Goal: Task Accomplishment & Management: Use online tool/utility

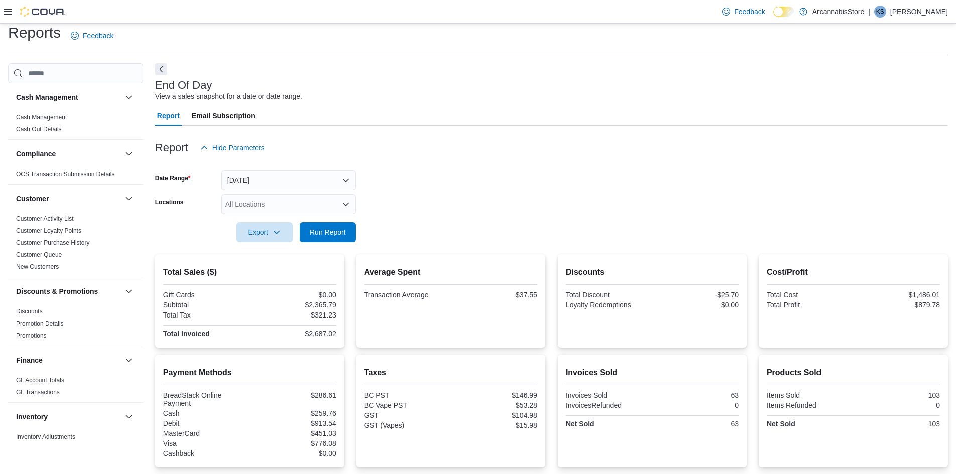
scroll to position [452, 0]
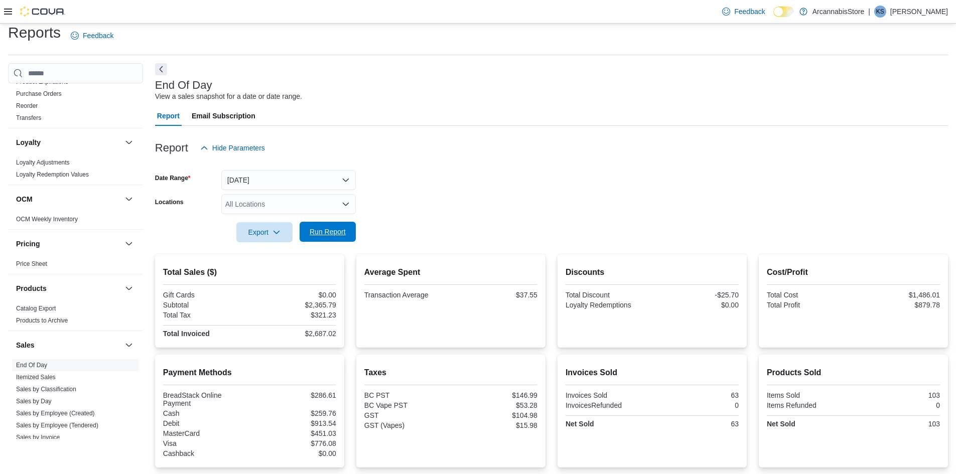
click at [334, 226] on span "Run Report" at bounding box center [328, 232] width 44 height 20
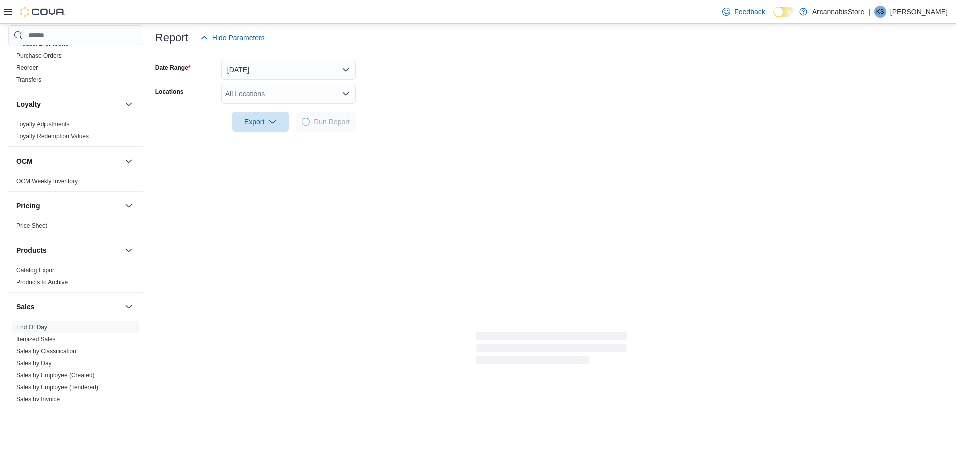
scroll to position [209, 0]
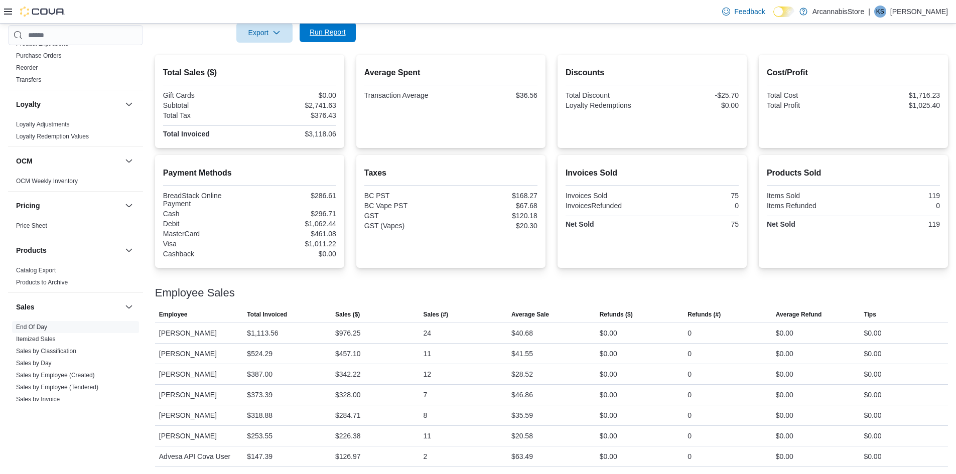
click at [337, 38] on span "Run Report" at bounding box center [328, 32] width 44 height 20
click at [340, 24] on div "Feedback Dark Mode ArcannabisStore | KS [PERSON_NAME]" at bounding box center [478, 12] width 956 height 24
click at [338, 34] on span "Run Report" at bounding box center [328, 31] width 36 height 10
click at [341, 27] on span "Run Report" at bounding box center [328, 31] width 36 height 10
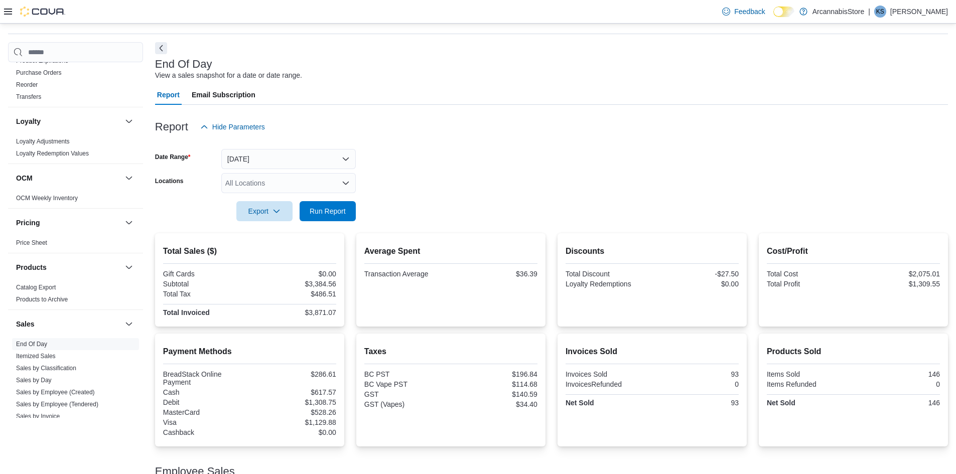
scroll to position [0, 0]
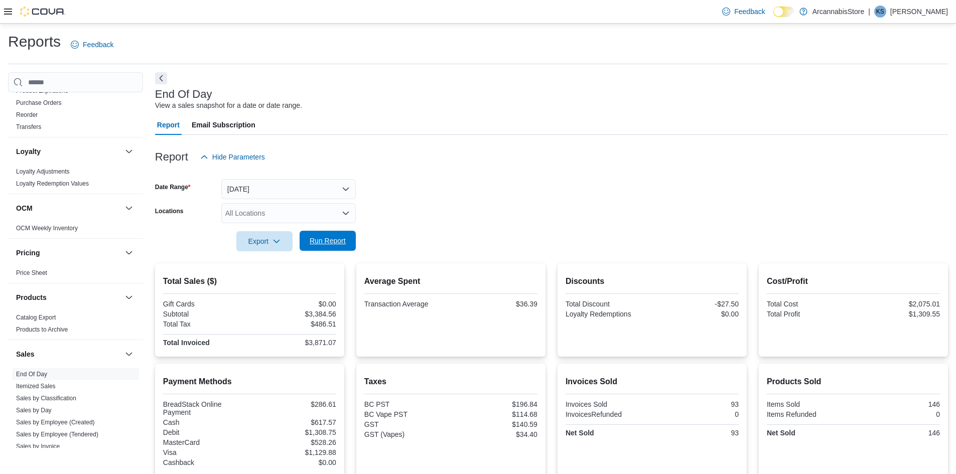
click at [308, 240] on span "Run Report" at bounding box center [328, 241] width 44 height 20
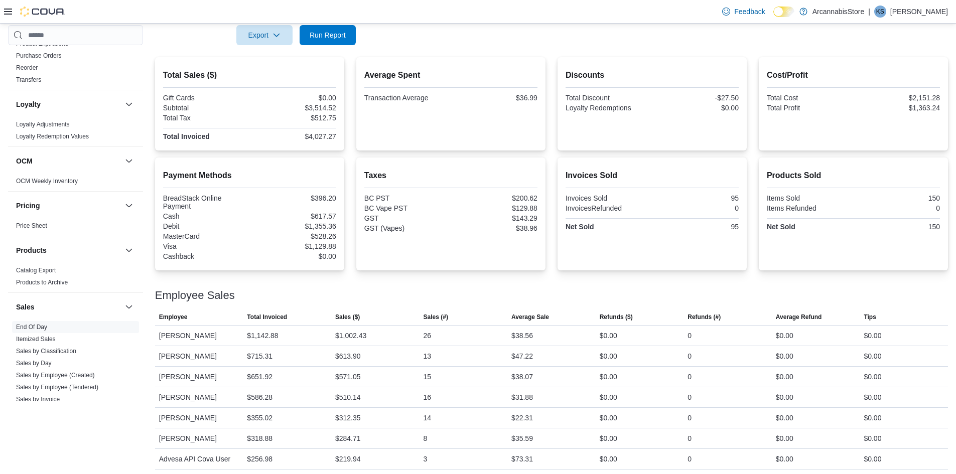
scroll to position [210, 0]
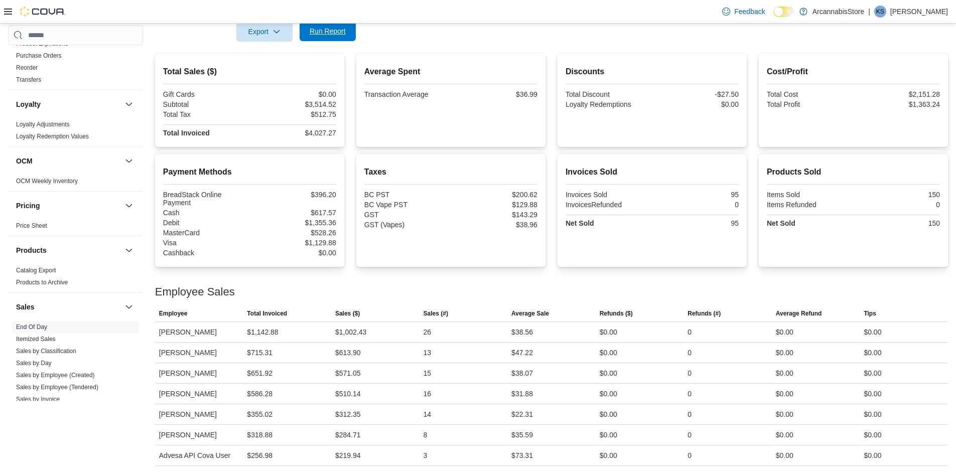
click at [335, 27] on span "Run Report" at bounding box center [328, 31] width 44 height 20
click at [324, 31] on span "Run Report" at bounding box center [328, 31] width 36 height 10
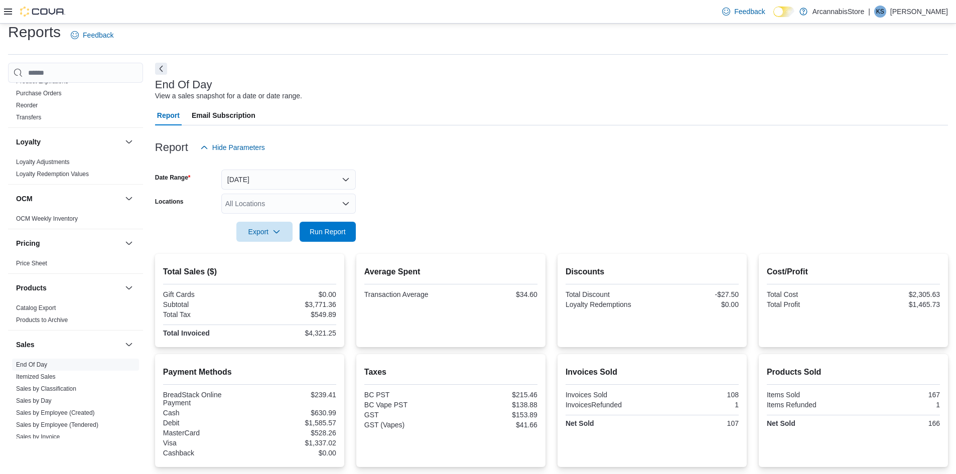
scroll to position [9, 0]
click at [326, 228] on span "Run Report" at bounding box center [328, 232] width 36 height 10
click at [330, 243] on div at bounding box center [551, 248] width 793 height 12
click at [319, 222] on form "Date Range [DATE] Locations All Locations Export Run Report" at bounding box center [551, 200] width 793 height 84
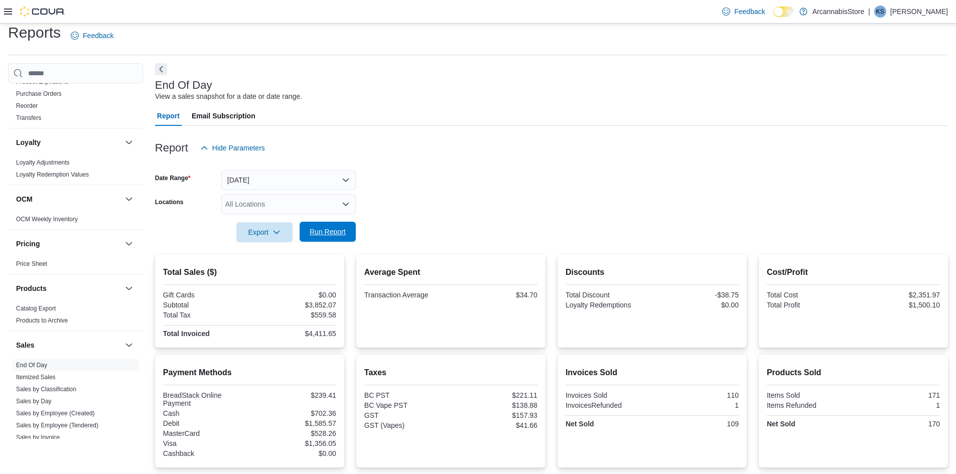
click at [322, 228] on span "Run Report" at bounding box center [328, 232] width 36 height 10
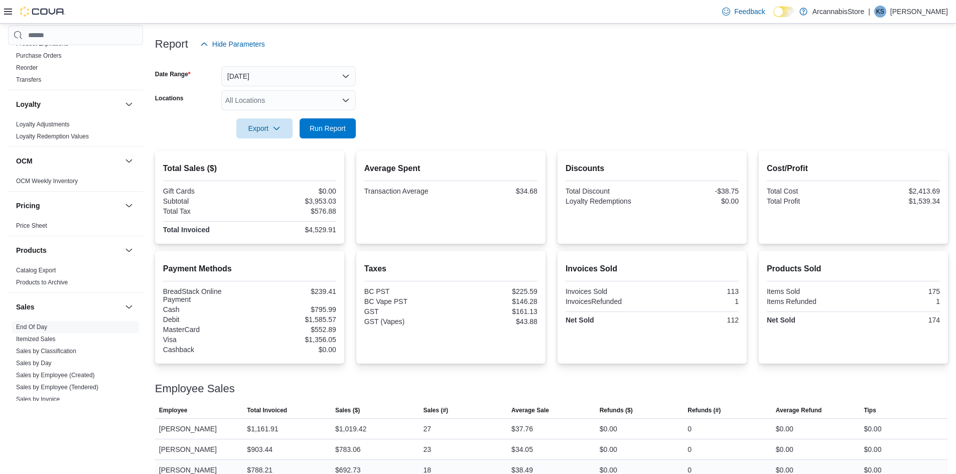
scroll to position [0, 0]
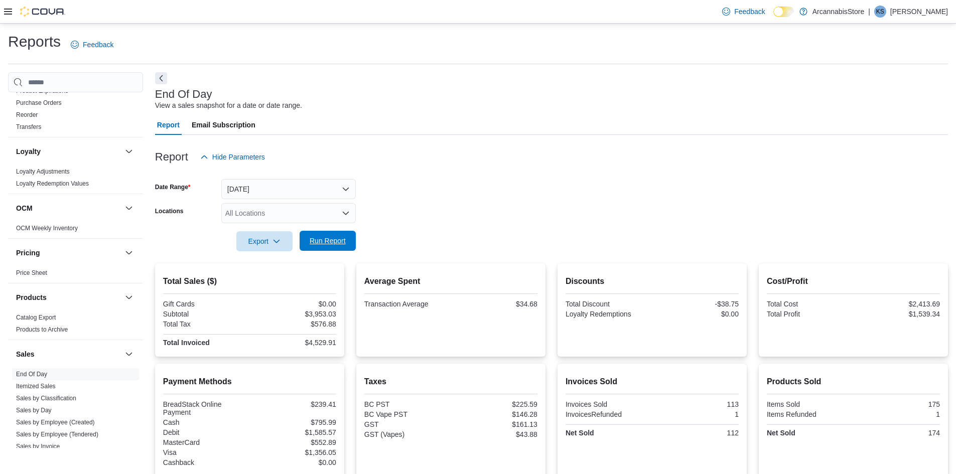
click at [326, 246] on span "Run Report" at bounding box center [328, 241] width 36 height 10
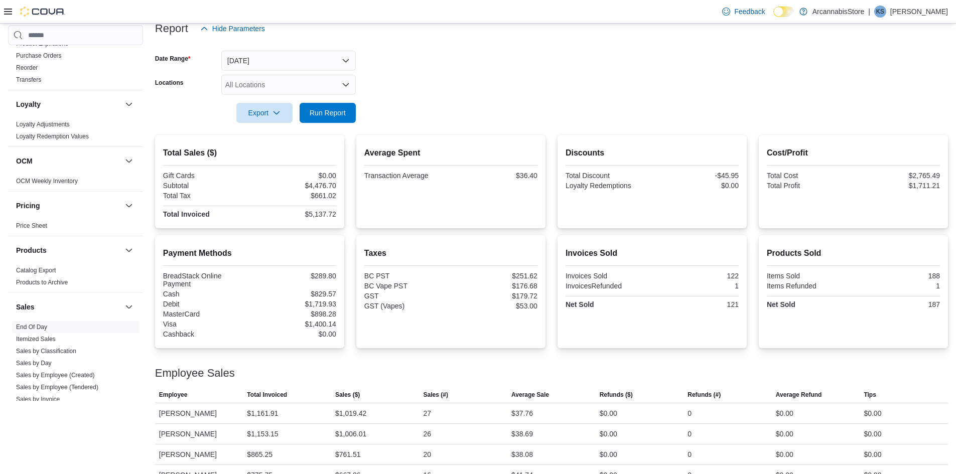
scroll to position [210, 0]
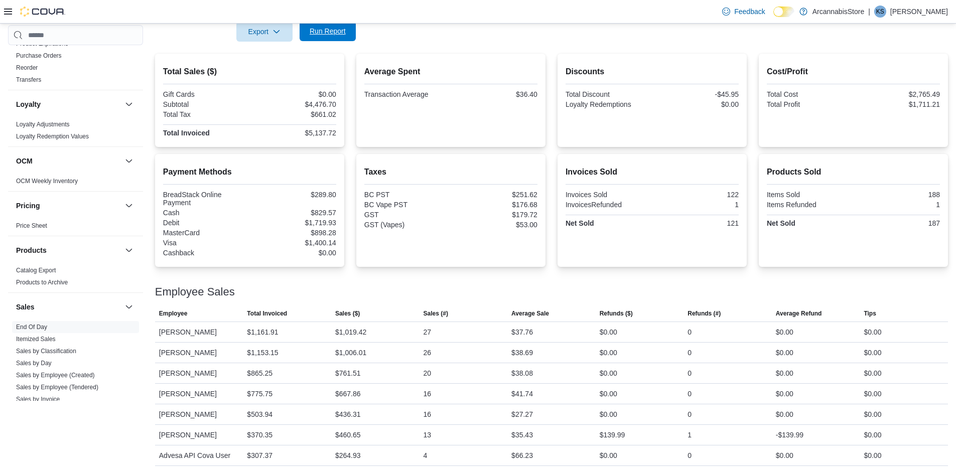
click at [337, 41] on span "Run Report" at bounding box center [328, 31] width 44 height 20
click at [321, 39] on span "Run Report" at bounding box center [328, 31] width 44 height 20
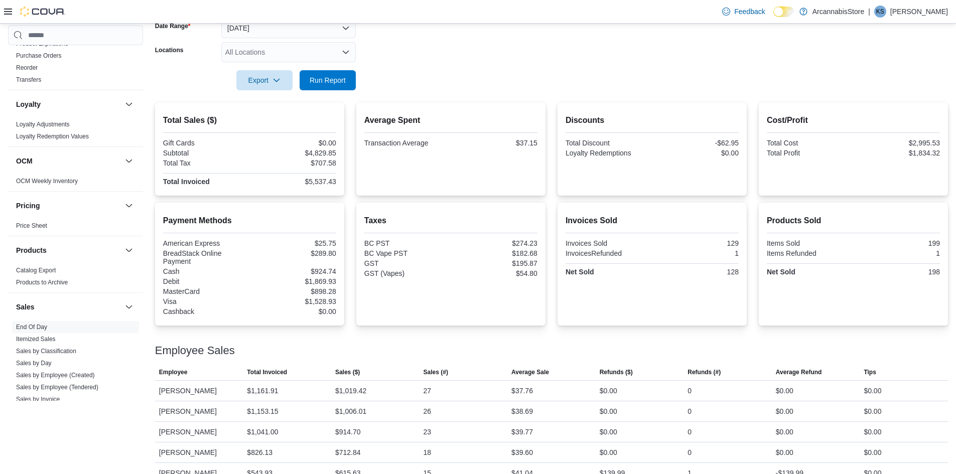
scroll to position [119, 0]
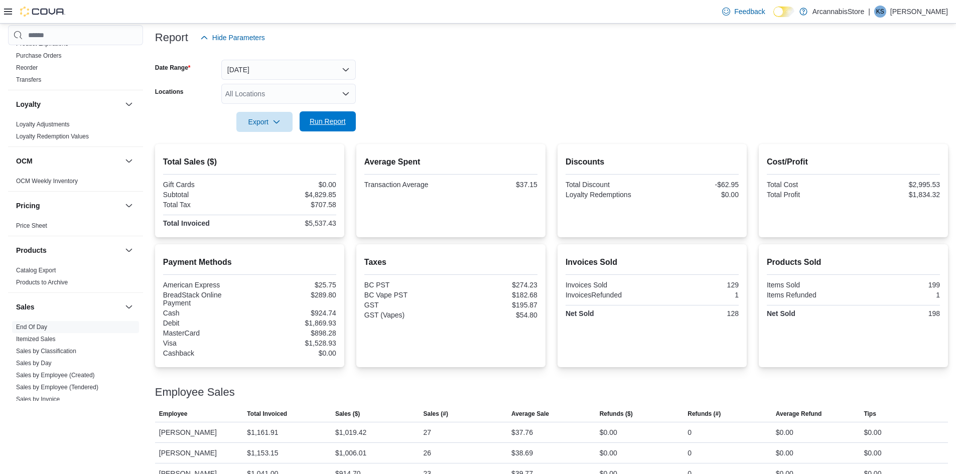
click at [325, 131] on span "Run Report" at bounding box center [328, 121] width 44 height 20
click at [329, 111] on div at bounding box center [551, 108] width 793 height 8
click at [328, 116] on span "Run Report" at bounding box center [328, 121] width 44 height 20
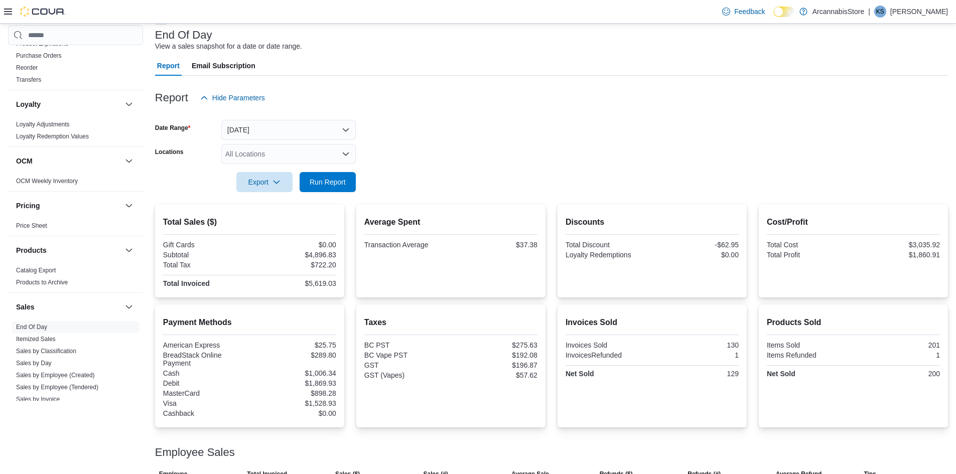
scroll to position [0, 0]
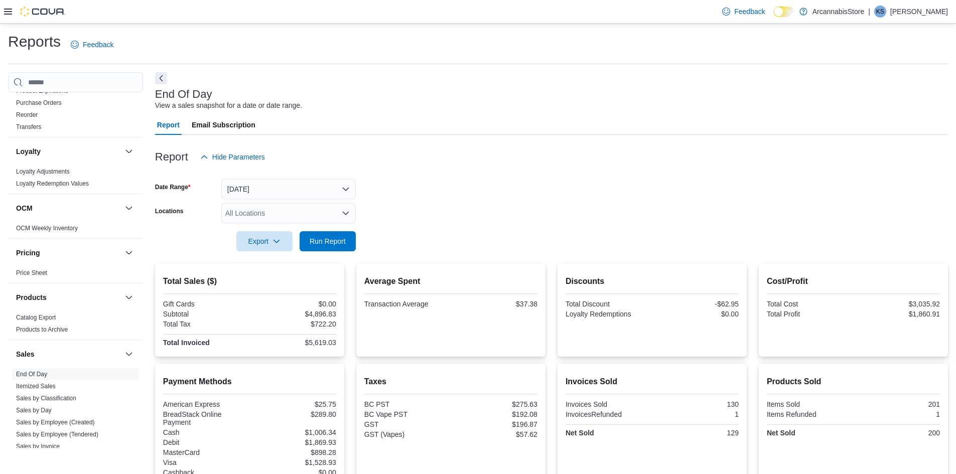
click at [328, 253] on div at bounding box center [551, 257] width 793 height 12
click at [331, 246] on span "Run Report" at bounding box center [328, 241] width 36 height 10
drag, startPoint x: 260, startPoint y: 232, endPoint x: 257, endPoint y: 220, distance: 12.4
click at [259, 232] on span "Export" at bounding box center [264, 241] width 44 height 20
click at [256, 216] on div "All Locations" at bounding box center [288, 213] width 134 height 20
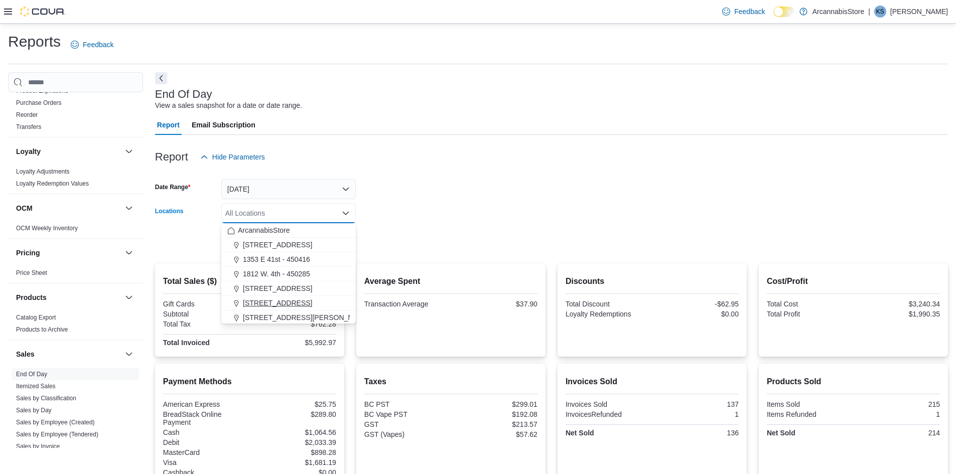
click at [257, 304] on span "[STREET_ADDRESS]" at bounding box center [277, 303] width 69 height 10
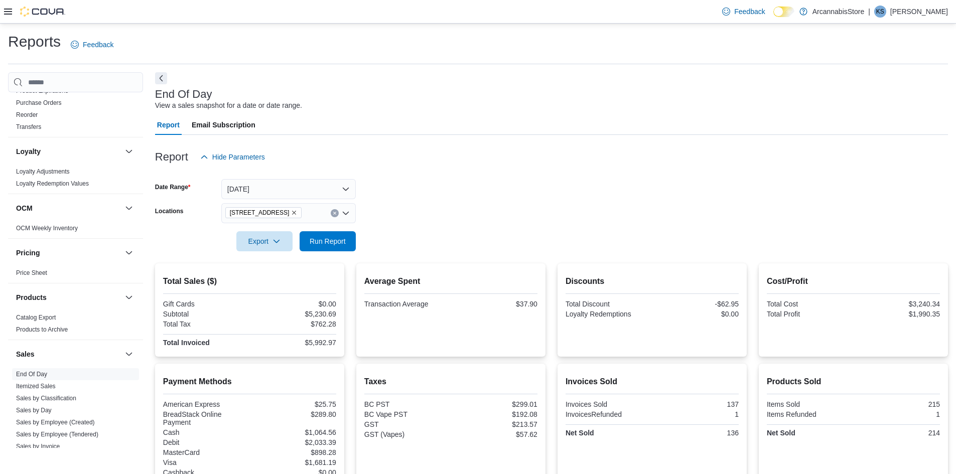
click at [484, 220] on form "Date Range [DATE] Locations [STREET_ADDRESS] Export Run Report" at bounding box center [551, 209] width 793 height 84
click at [303, 233] on button "Run Report" at bounding box center [328, 241] width 56 height 20
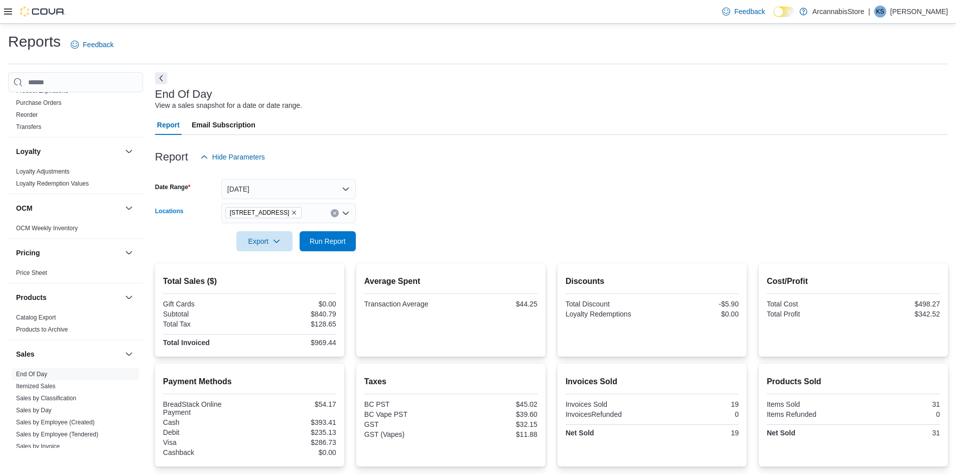
click at [297, 212] on icon "Remove 2267 Kingsway - 450548 from selection in this group" at bounding box center [294, 213] width 6 height 6
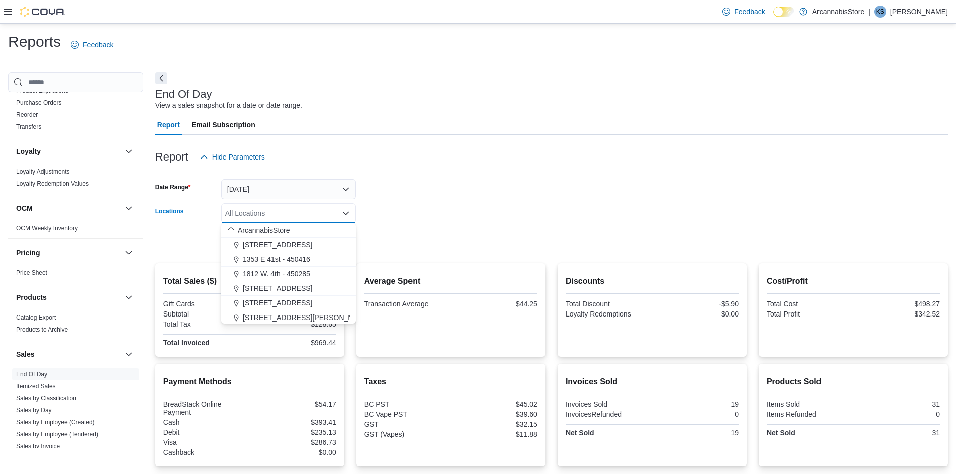
click at [282, 214] on div "All Locations" at bounding box center [288, 213] width 134 height 20
click at [386, 232] on form "Date Range [DATE] Locations All Locations Combo box. Selected. Combo box input.…" at bounding box center [551, 209] width 793 height 84
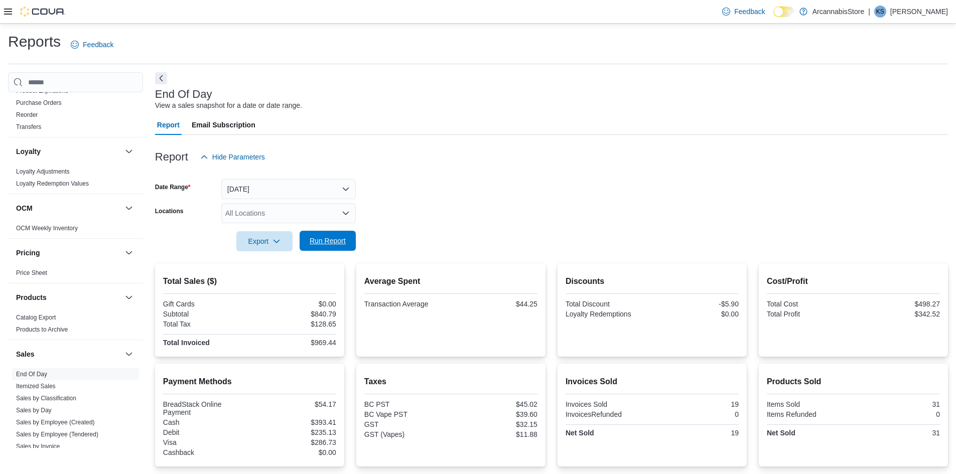
click at [346, 235] on span "Run Report" at bounding box center [328, 241] width 44 height 20
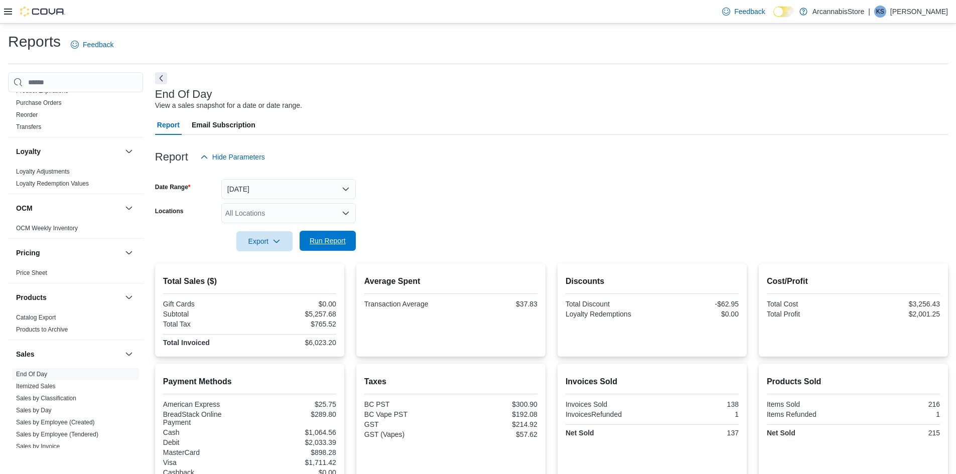
click at [333, 242] on span "Run Report" at bounding box center [328, 241] width 36 height 10
click at [273, 205] on div "All Locations" at bounding box center [288, 213] width 134 height 20
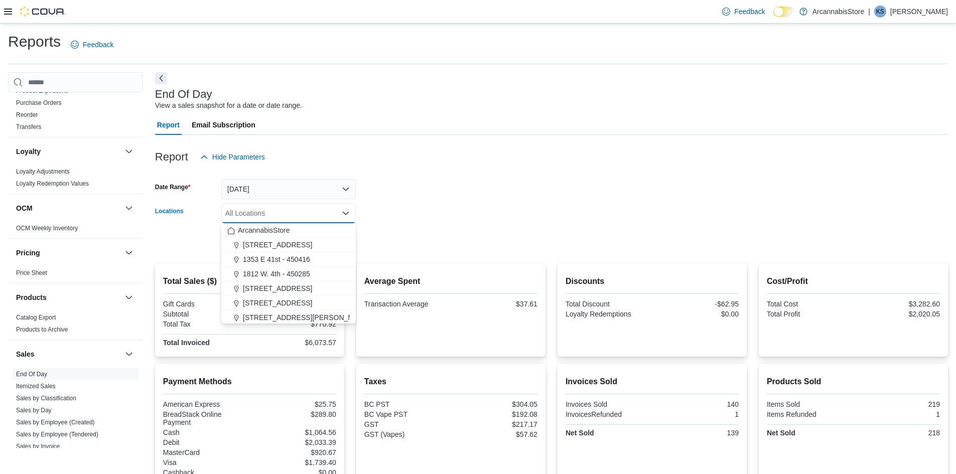
click at [528, 84] on div at bounding box center [551, 86] width 793 height 4
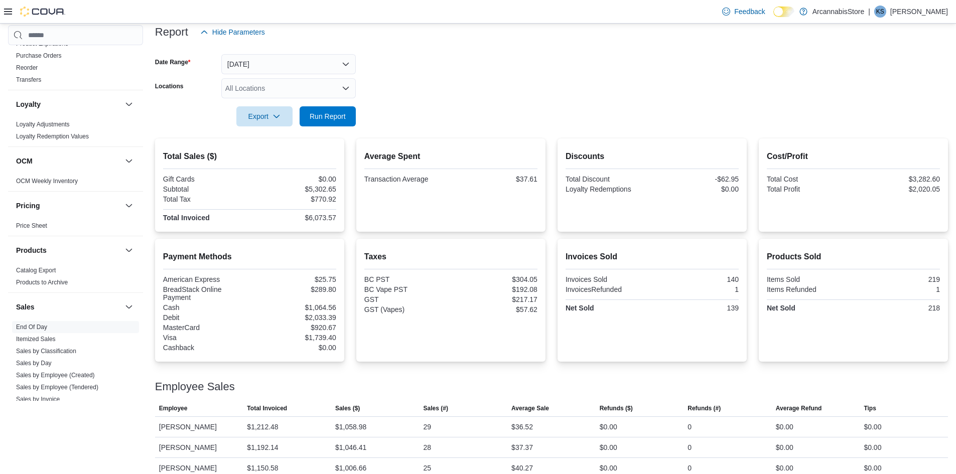
scroll to position [19, 0]
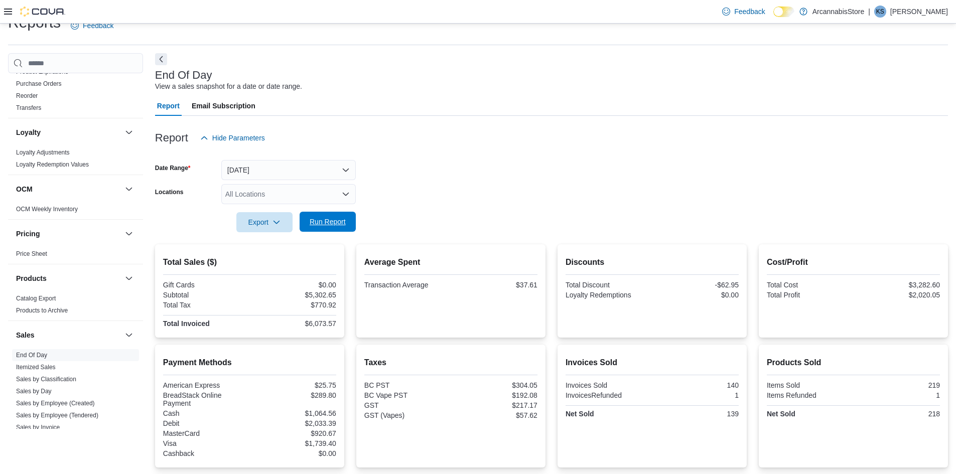
click at [339, 224] on span "Run Report" at bounding box center [328, 222] width 36 height 10
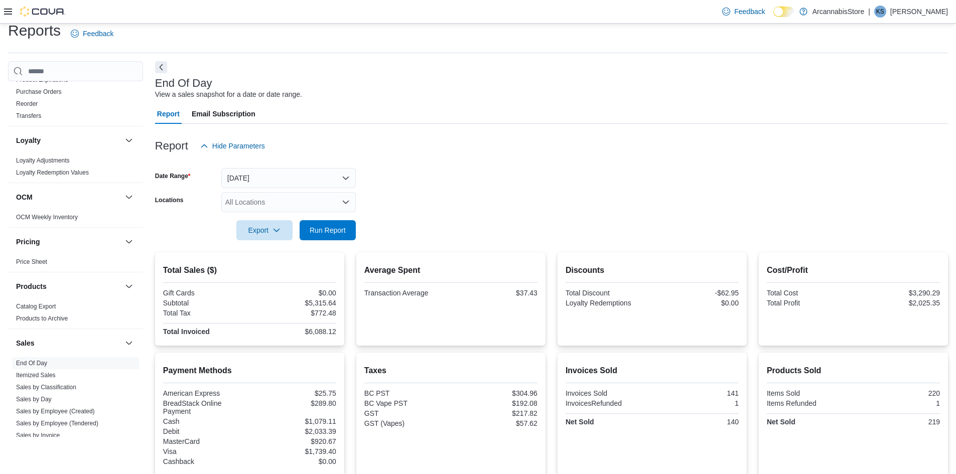
scroll to position [0, 0]
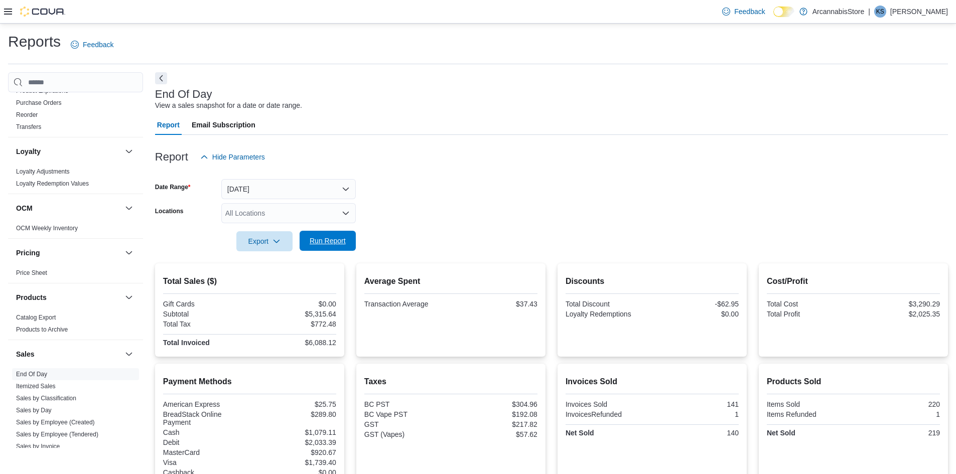
click at [337, 234] on span "Run Report" at bounding box center [328, 241] width 44 height 20
click at [323, 233] on span "Run Report" at bounding box center [328, 241] width 44 height 20
click at [322, 235] on span "Run Report" at bounding box center [328, 241] width 44 height 20
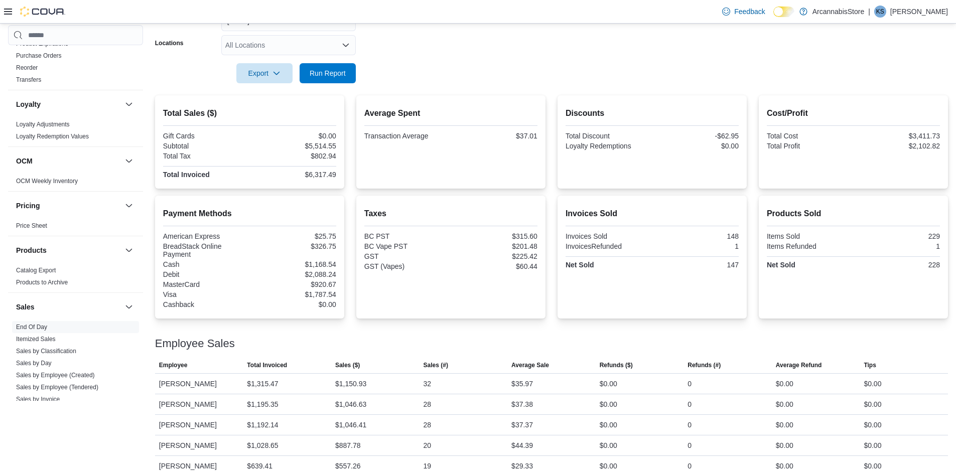
scroll to position [69, 0]
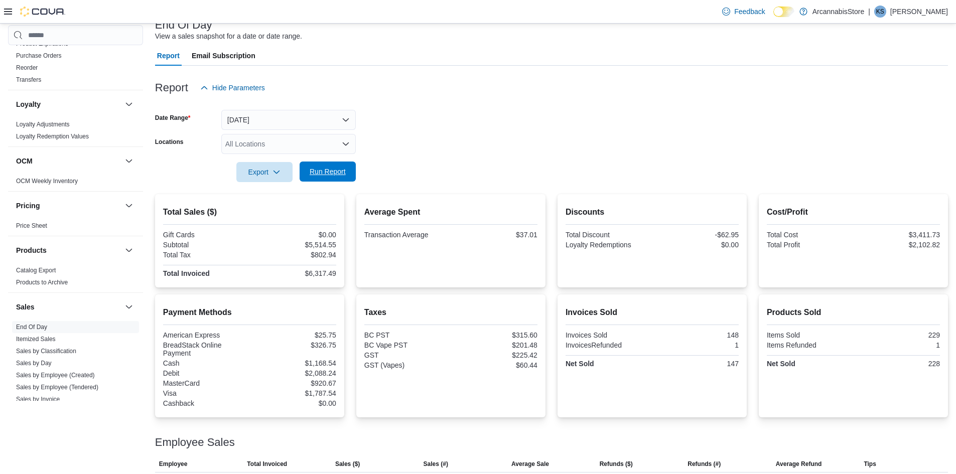
click at [338, 172] on span "Run Report" at bounding box center [328, 172] width 36 height 10
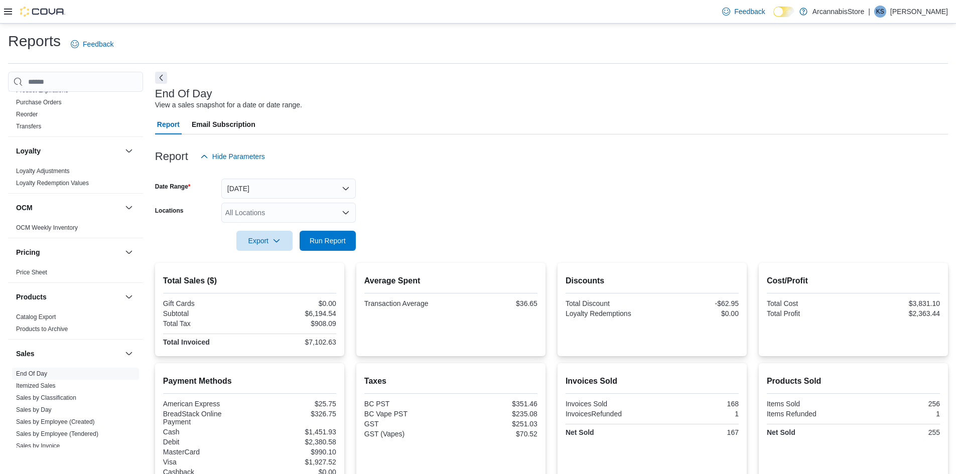
scroll to position [2, 0]
drag, startPoint x: 308, startPoint y: 240, endPoint x: 324, endPoint y: 238, distance: 16.7
click at [308, 240] on span "Run Report" at bounding box center [328, 239] width 44 height 20
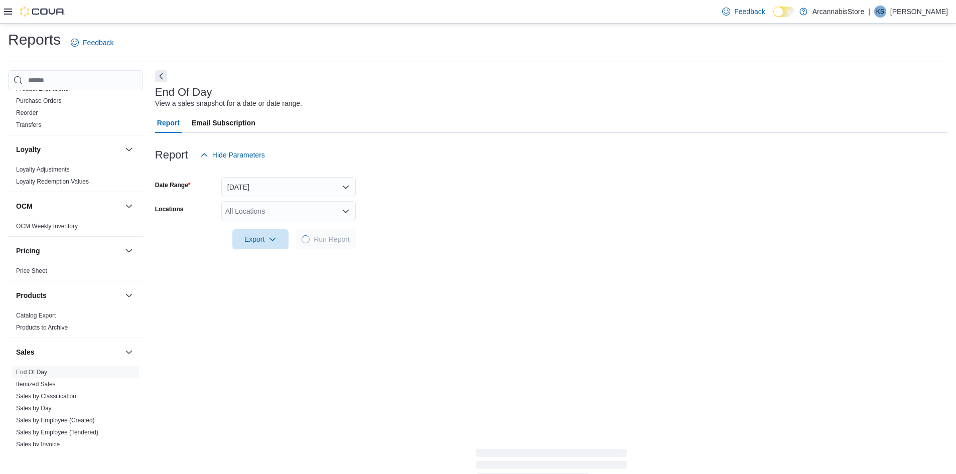
scroll to position [209, 0]
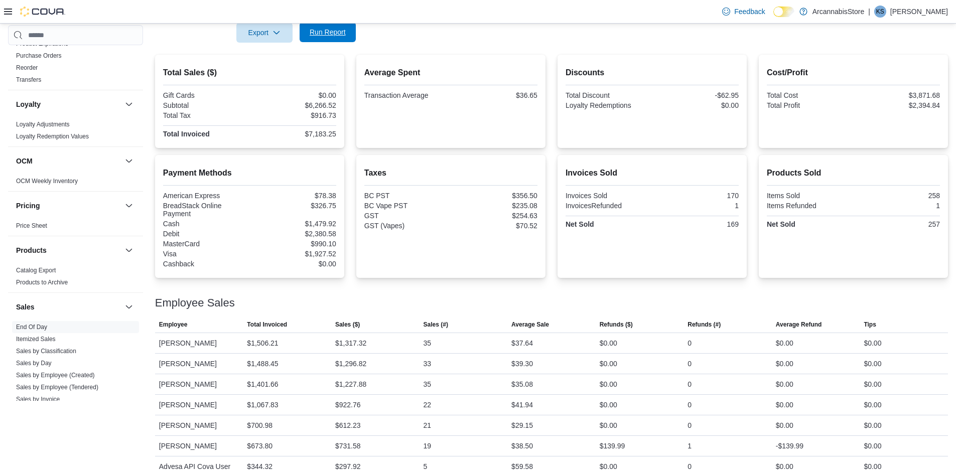
click at [345, 30] on span "Run Report" at bounding box center [328, 32] width 36 height 10
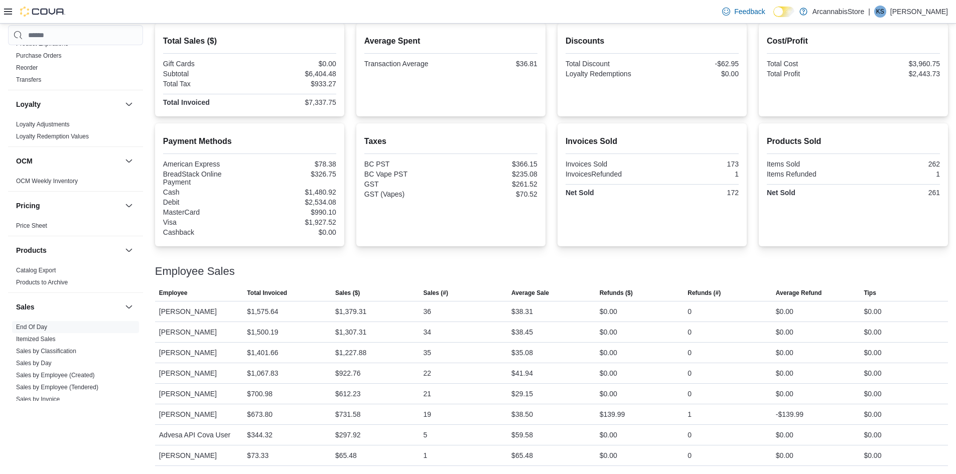
scroll to position [0, 0]
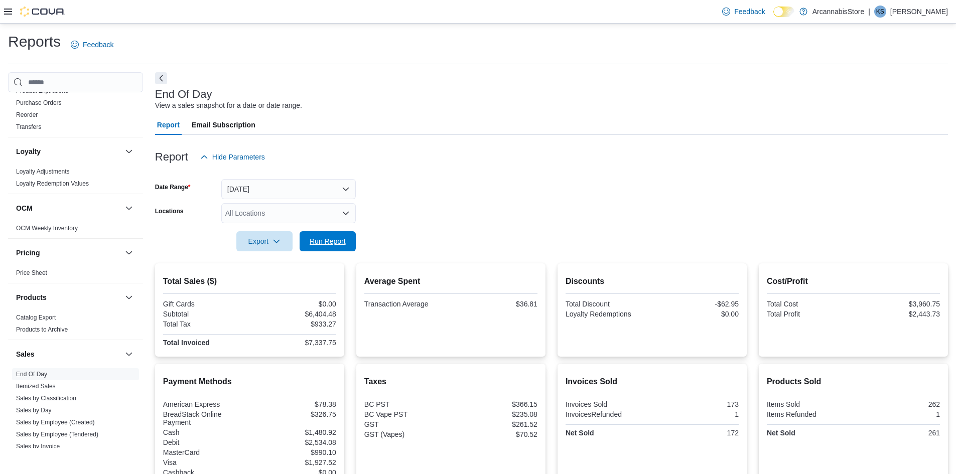
click at [338, 238] on span "Run Report" at bounding box center [328, 241] width 36 height 10
click at [342, 243] on span "Run Report" at bounding box center [328, 241] width 36 height 10
click at [334, 237] on span "Run Report" at bounding box center [328, 241] width 36 height 10
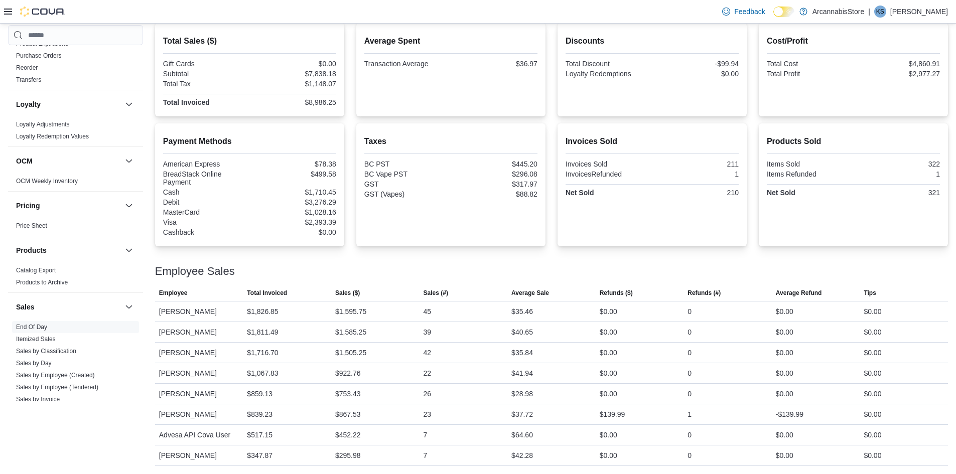
scroll to position [40, 0]
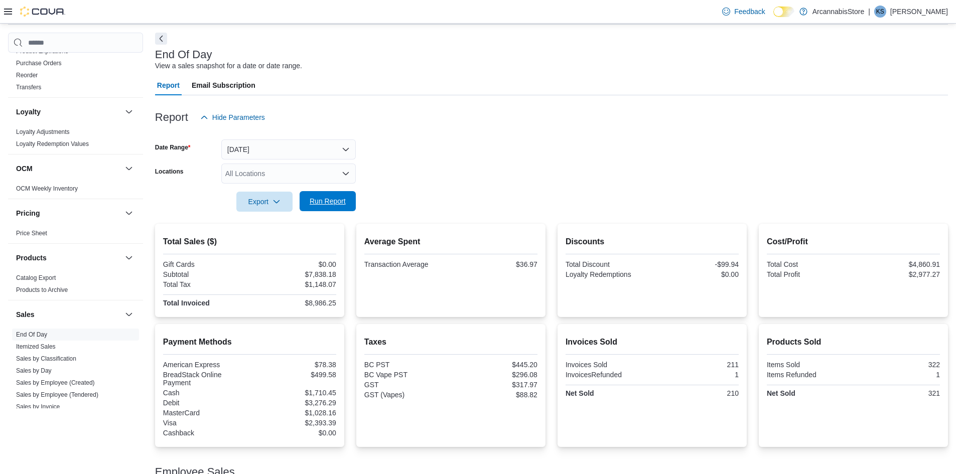
click at [311, 204] on span "Run Report" at bounding box center [328, 201] width 36 height 10
click at [333, 196] on span "Run Report" at bounding box center [328, 201] width 44 height 20
click at [332, 218] on div at bounding box center [551, 218] width 793 height 12
click at [339, 208] on span "Run Report" at bounding box center [328, 201] width 44 height 20
click at [334, 201] on span "Run Report" at bounding box center [328, 201] width 36 height 10
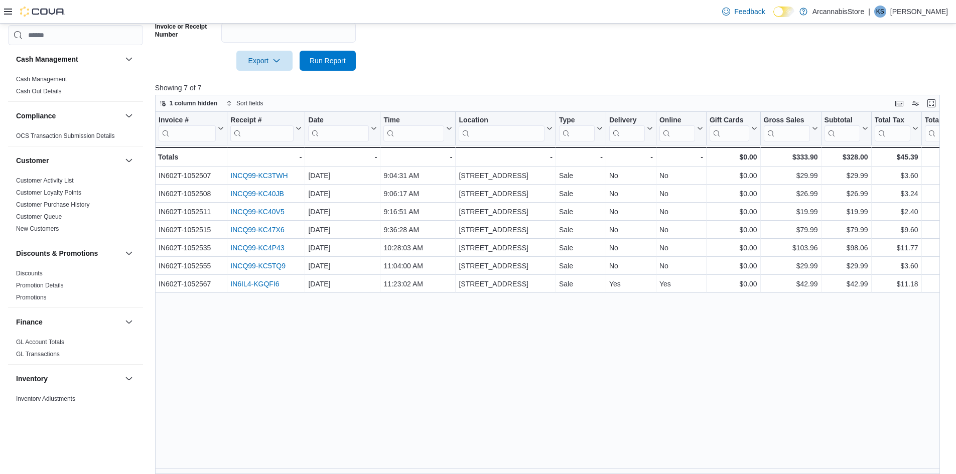
scroll to position [552, 0]
